Goal: Entertainment & Leisure: Consume media (video, audio)

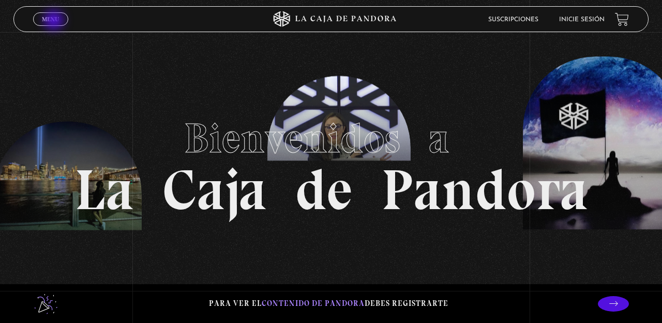
click at [55, 21] on span "Menu" at bounding box center [50, 19] width 17 height 6
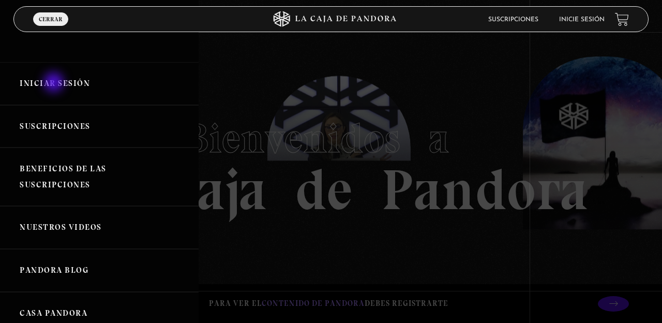
click at [55, 83] on link "Iniciar Sesión" at bounding box center [99, 83] width 199 height 43
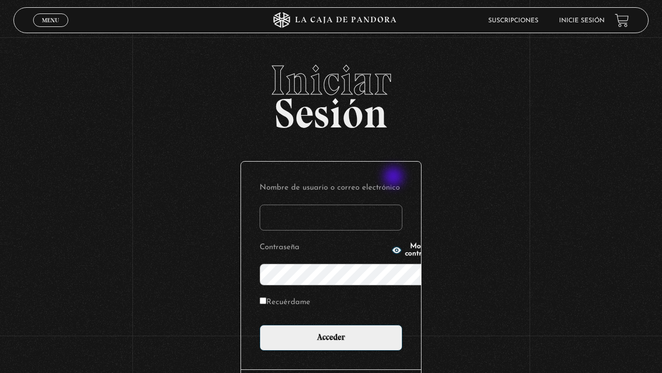
click at [395, 204] on input "Nombre de usuario o correo electrónico" at bounding box center [331, 217] width 143 height 26
type input "dylbra3031@gmail.com"
click at [260, 297] on input "Recuérdame" at bounding box center [263, 300] width 7 height 7
checkbox input "true"
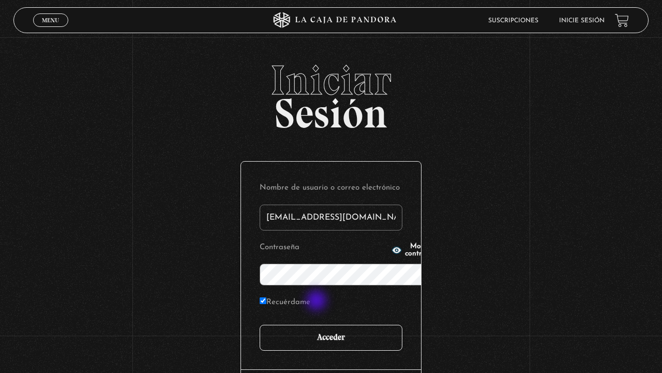
click at [318, 322] on input "Acceder" at bounding box center [331, 337] width 143 height 26
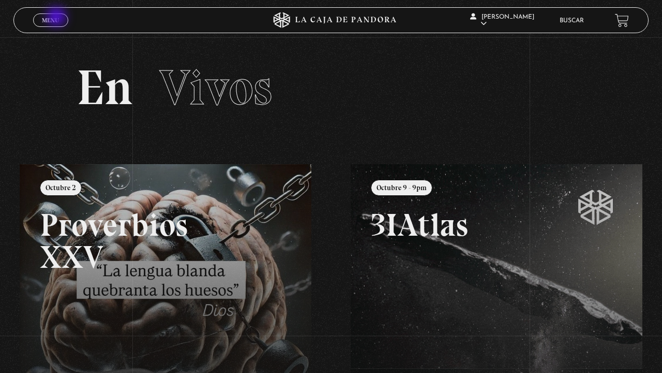
click at [57, 18] on span "Menu" at bounding box center [50, 20] width 17 height 6
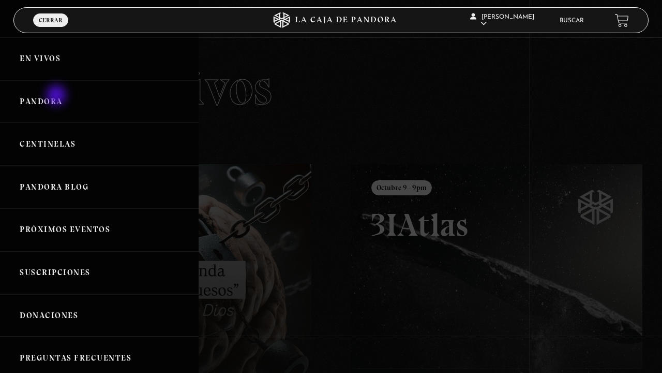
click at [57, 96] on link "Pandora" at bounding box center [99, 101] width 199 height 43
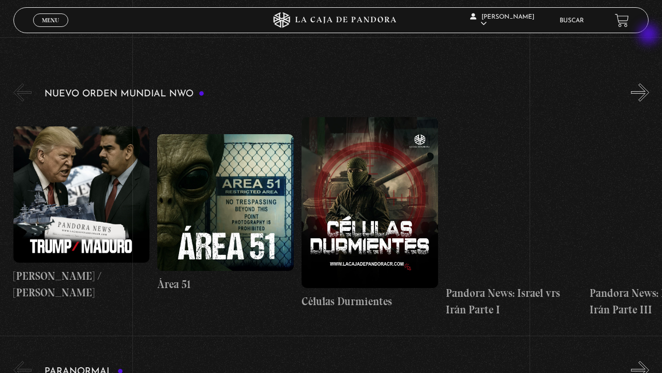
scroll to position [145, 0]
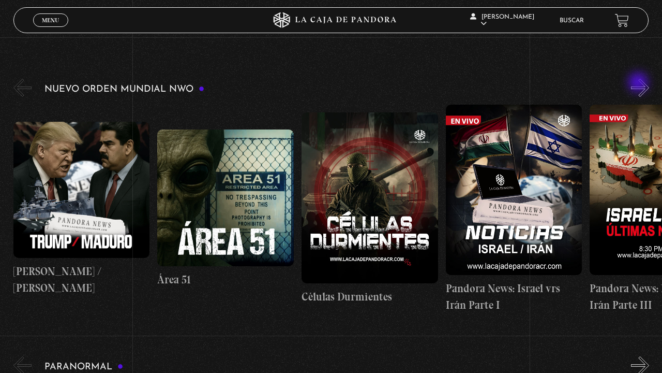
click at [640, 83] on button "»" at bounding box center [640, 88] width 18 height 18
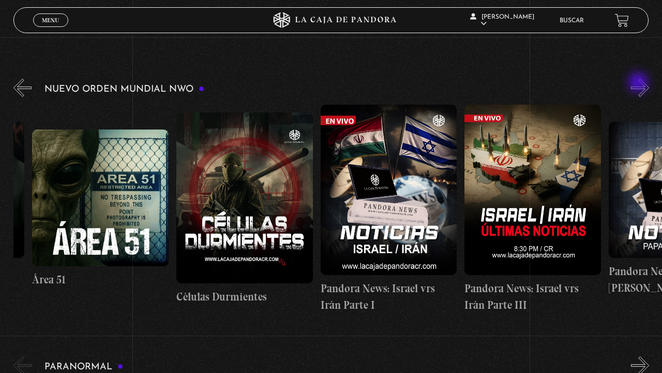
scroll to position [0, 144]
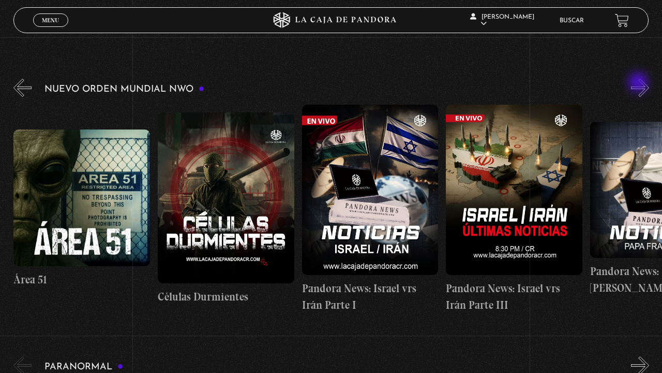
click at [640, 83] on button "»" at bounding box center [640, 88] width 18 height 18
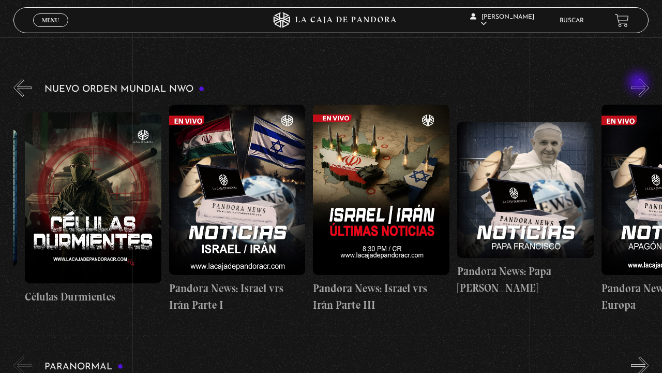
scroll to position [0, 288]
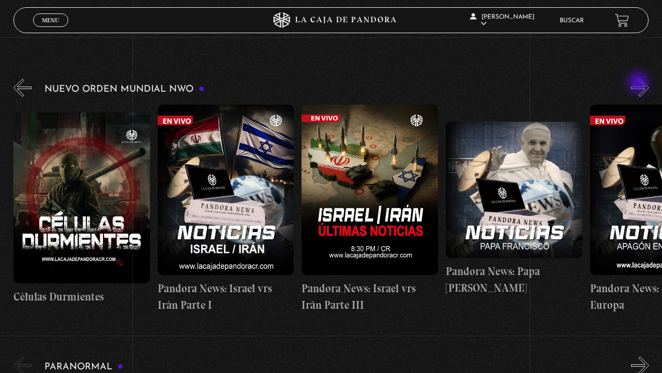
click at [640, 83] on button "»" at bounding box center [640, 88] width 18 height 18
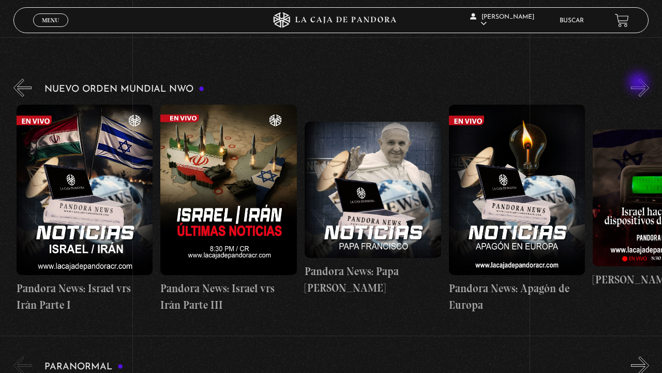
scroll to position [0, 433]
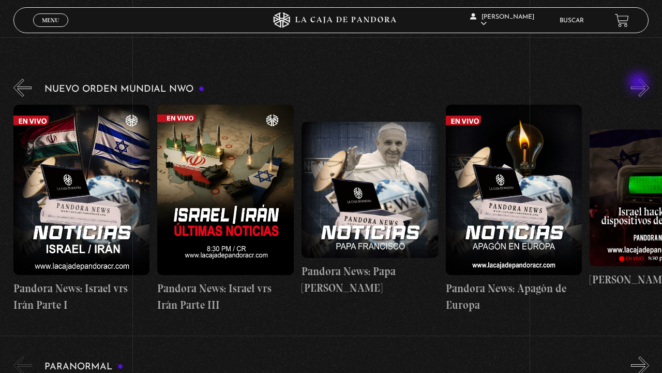
click at [640, 83] on button "»" at bounding box center [640, 88] width 18 height 18
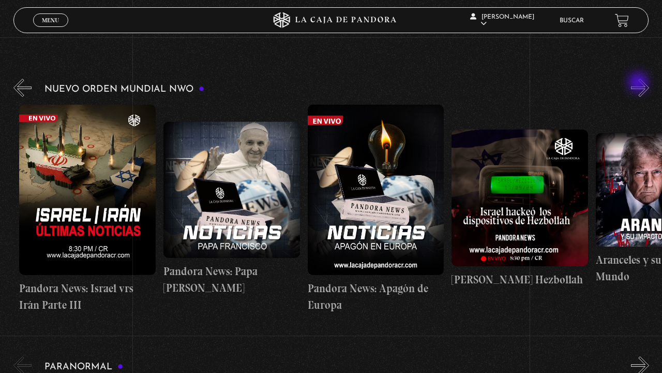
scroll to position [0, 577]
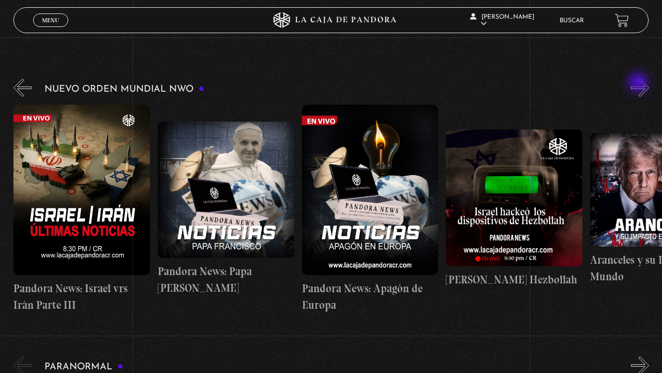
click at [640, 83] on button "»" at bounding box center [640, 88] width 18 height 18
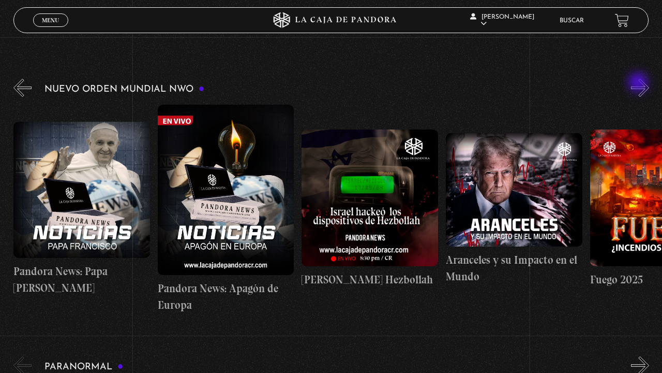
click at [640, 83] on button "»" at bounding box center [640, 88] width 18 height 18
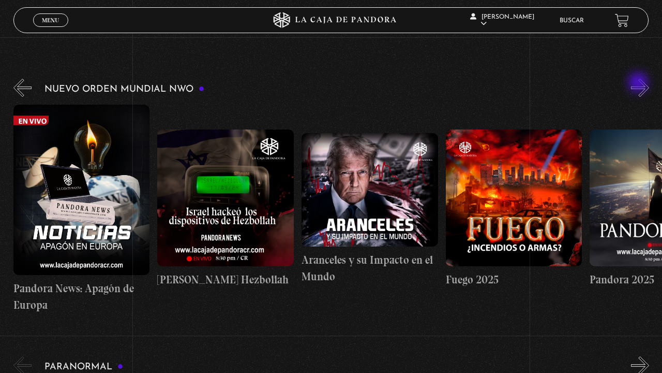
scroll to position [0, 865]
click at [18, 366] on button "«" at bounding box center [22, 365] width 18 height 18
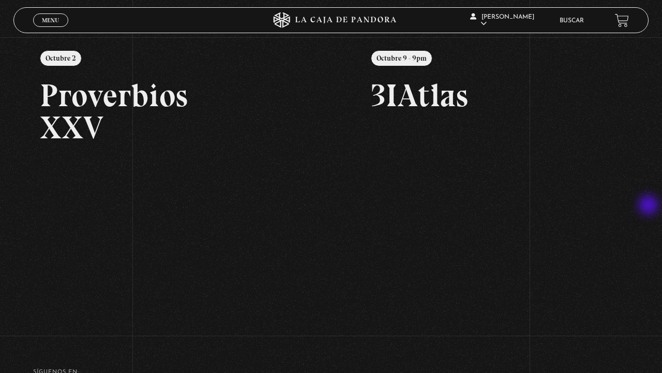
scroll to position [145, 0]
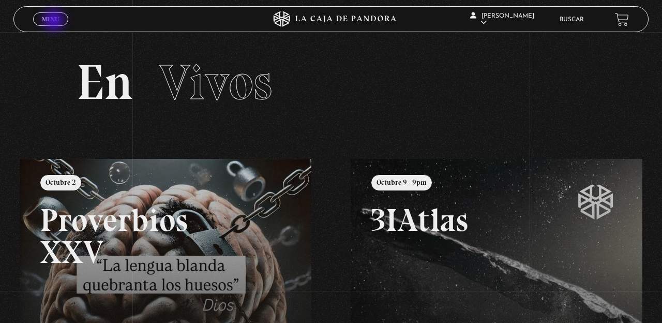
click at [55, 21] on span "Menu" at bounding box center [50, 19] width 17 height 6
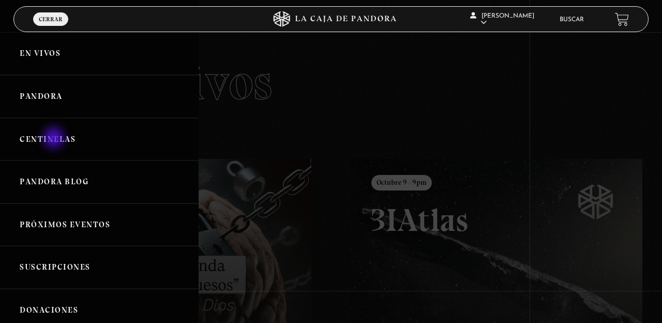
click at [55, 139] on link "Centinelas" at bounding box center [99, 139] width 199 height 43
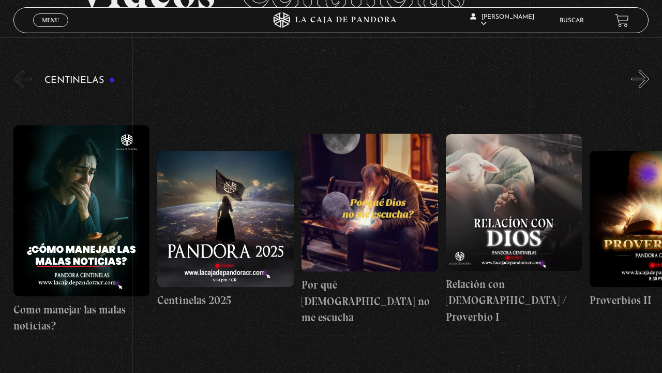
scroll to position [48, 0]
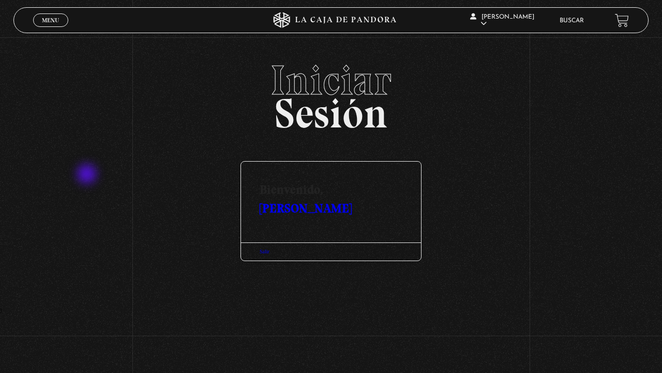
click at [88, 175] on body "ingresar al sitio Ver Video Más Información Solicitar Por favor coloque su disp…" at bounding box center [331, 156] width 662 height 313
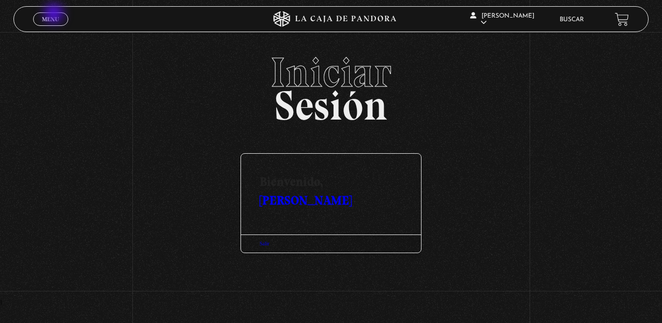
click at [55, 14] on link "Menu Cerrar" at bounding box center [50, 18] width 35 height 13
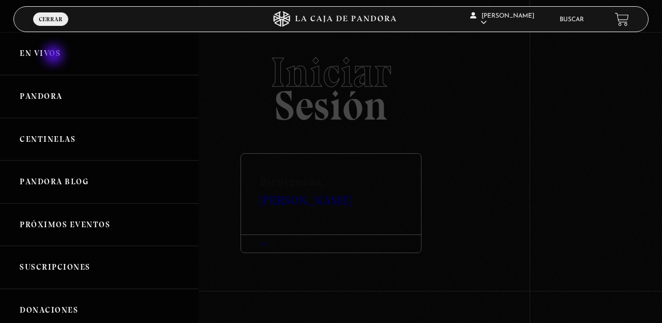
click at [55, 56] on link "En vivos" at bounding box center [99, 53] width 199 height 43
